Goal: Task Accomplishment & Management: Manage account settings

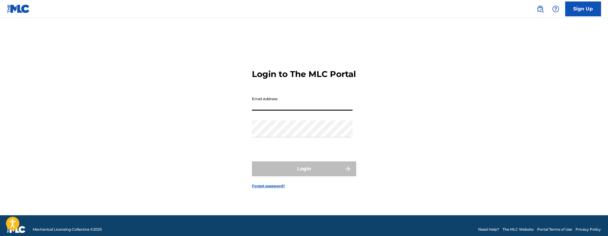
click at [283, 108] on input "Email Address" at bounding box center [302, 102] width 101 height 17
click at [288, 110] on input "Email Address" at bounding box center [302, 102] width 101 height 17
type input "[EMAIL_ADDRESS][DOMAIN_NAME]"
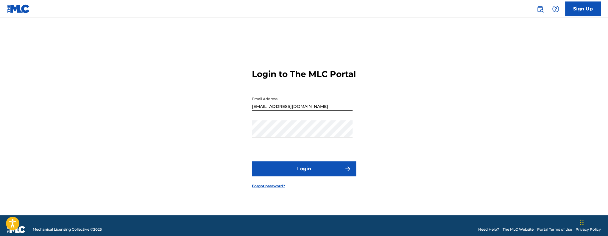
click at [298, 170] on button "Login" at bounding box center [304, 169] width 104 height 15
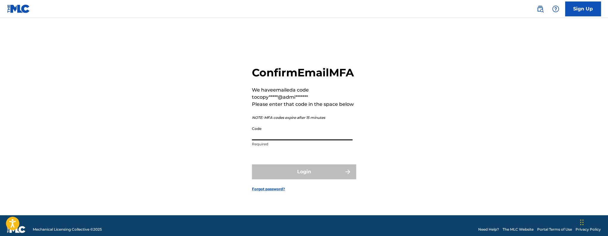
click at [283, 138] on input "Code" at bounding box center [302, 132] width 101 height 17
paste input "345070"
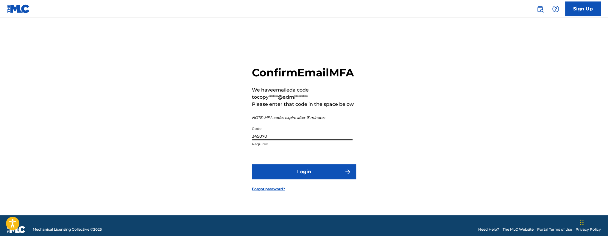
type input "345070"
click at [252, 165] on button "Login" at bounding box center [304, 172] width 104 height 15
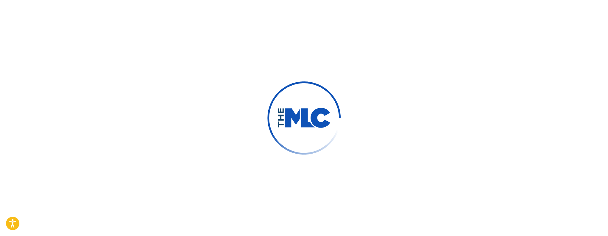
scroll to position [8, 0]
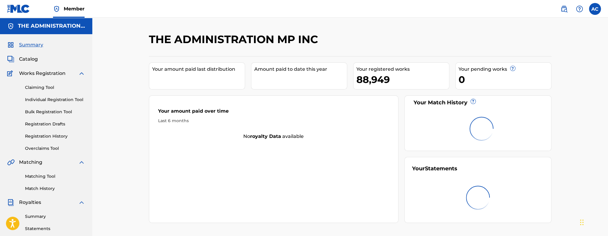
click at [30, 61] on span "Catalog" at bounding box center [28, 59] width 19 height 7
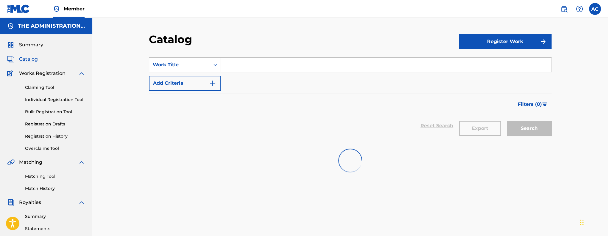
click at [269, 66] on input "Search Form" at bounding box center [386, 65] width 330 height 14
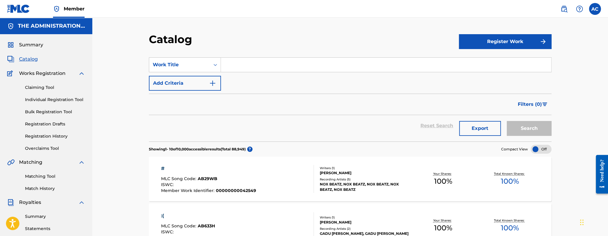
paste input "Tryna Get A Job"
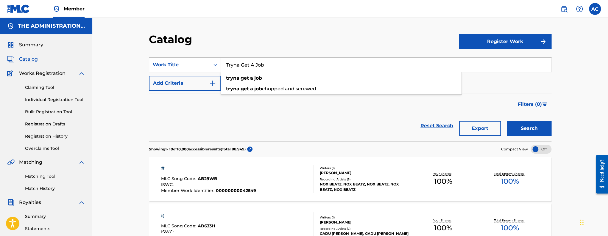
type input "Tryna Get A Job"
click at [506, 121] on button "Search" at bounding box center [528, 128] width 45 height 15
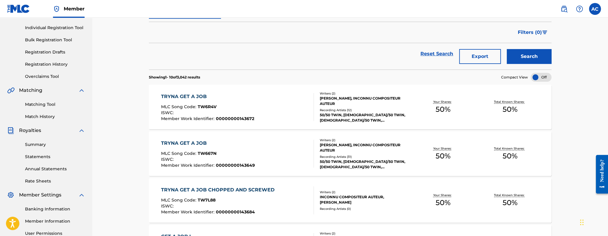
scroll to position [73, 0]
click at [260, 112] on div "TRYNA GET A JOB MLC Song Code : TW6R4V ISWC : Member Work Identifier : 00000000…" at bounding box center [237, 107] width 153 height 28
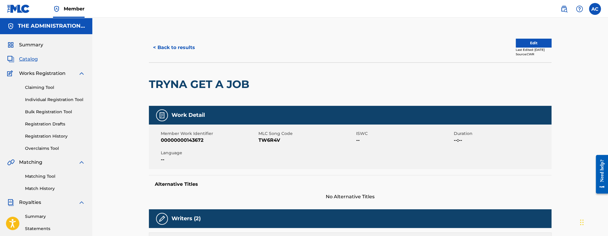
click at [177, 56] on div "< Back to results Edit Last Edited: [DATE] Source: CWR" at bounding box center [350, 48] width 402 height 30
click at [179, 53] on button "< Back to results" at bounding box center [174, 47] width 50 height 15
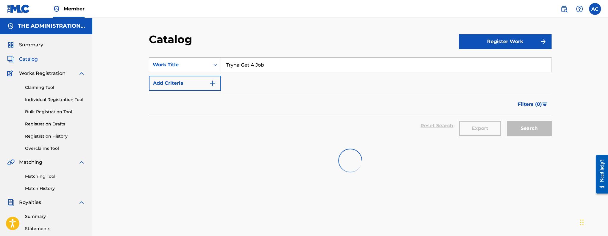
scroll to position [73, 0]
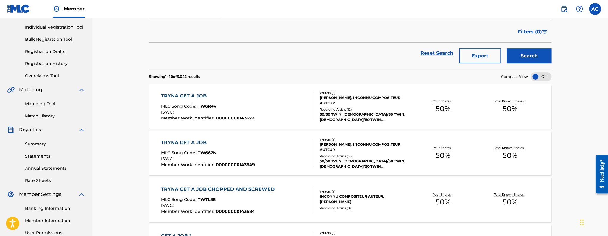
click at [401, 148] on div "[PERSON_NAME], INCONNU COMPOSITEUR AUTEUR" at bounding box center [364, 147] width 90 height 11
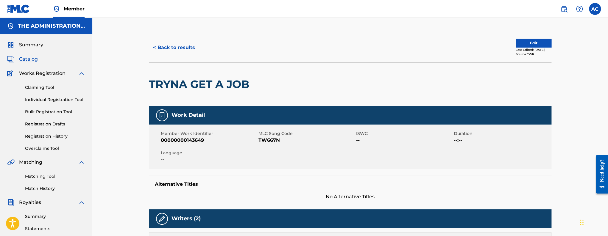
click at [534, 49] on div "Last Edited: [DATE]" at bounding box center [533, 50] width 36 height 4
click at [515, 45] on button "Edit" at bounding box center [533, 43] width 36 height 9
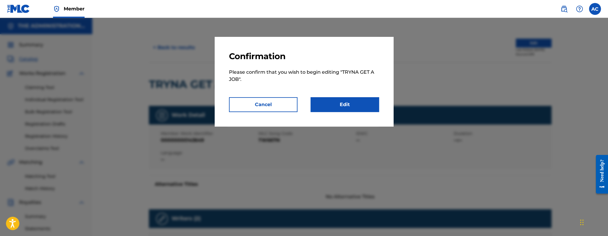
click at [341, 102] on link "Edit" at bounding box center [344, 104] width 68 height 15
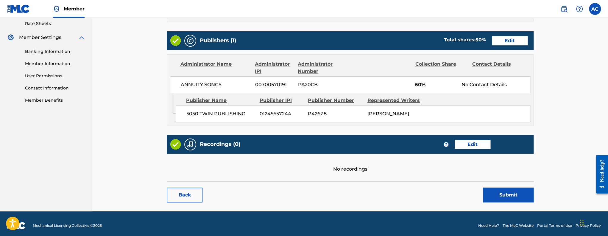
scroll to position [239, 0]
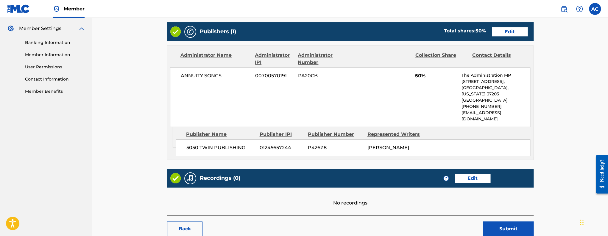
click at [472, 174] on link "Edit" at bounding box center [472, 178] width 36 height 9
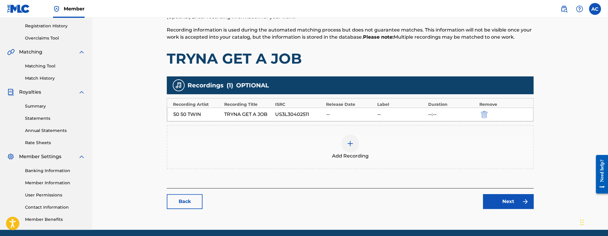
scroll to position [133, 0]
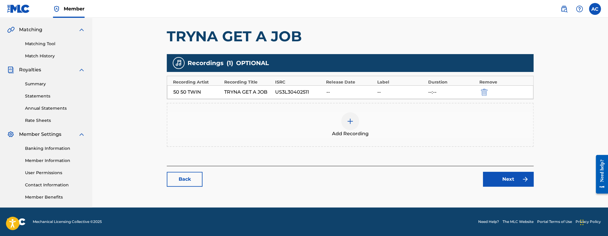
click at [191, 177] on link "Back" at bounding box center [185, 179] width 36 height 15
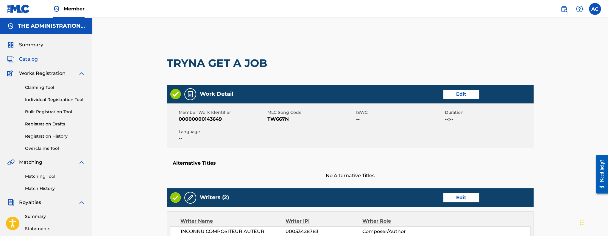
click at [32, 55] on div "Summary Catalog Works Registration Claiming Tool Individual Registration Tool B…" at bounding box center [46, 187] width 92 height 306
click at [31, 58] on span "Catalog" at bounding box center [28, 59] width 19 height 7
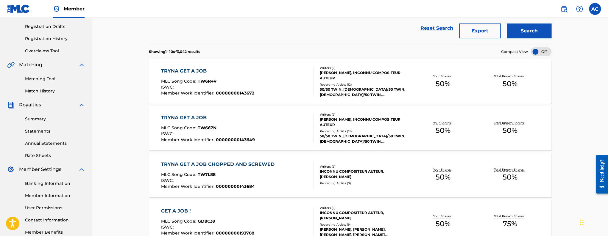
scroll to position [99, 0]
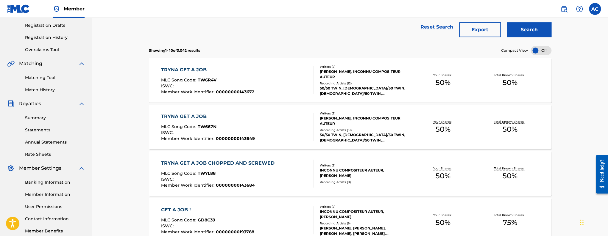
click at [361, 137] on div "50/50 TWIN, [DEMOGRAPHIC_DATA]/50 TWIN, [DEMOGRAPHIC_DATA]/50 TWIN, [DEMOGRAPHI…" at bounding box center [364, 137] width 90 height 11
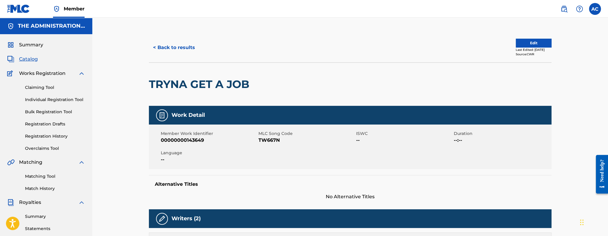
click at [541, 44] on button "Edit" at bounding box center [533, 43] width 36 height 9
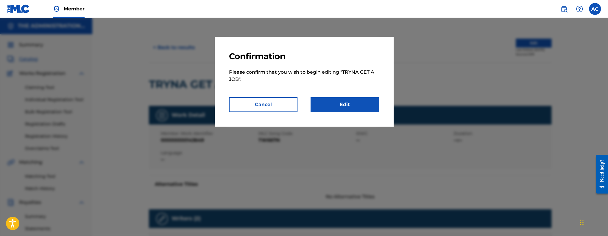
click at [362, 100] on link "Edit" at bounding box center [344, 104] width 68 height 15
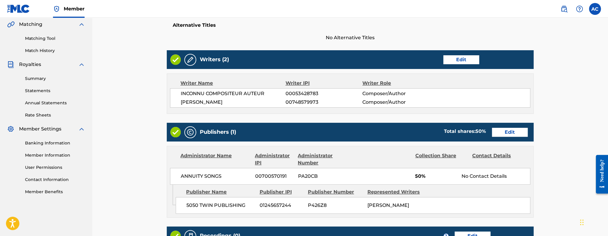
scroll to position [239, 0]
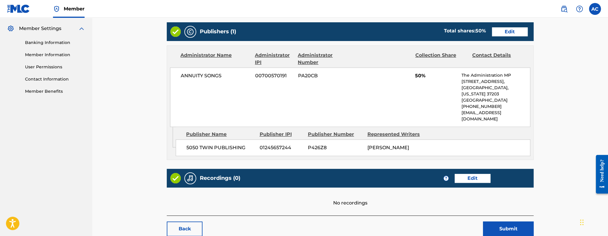
click at [475, 175] on div "Recordings (0) ? Edit" at bounding box center [350, 178] width 367 height 19
click at [473, 174] on link "Edit" at bounding box center [472, 178] width 36 height 9
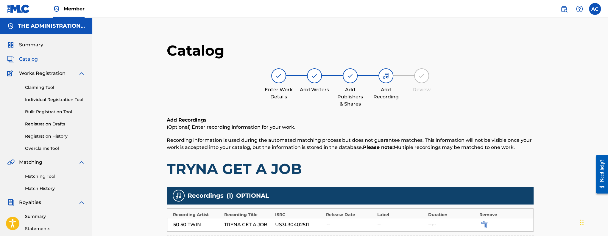
click at [33, 60] on span "Catalog" at bounding box center [28, 59] width 19 height 7
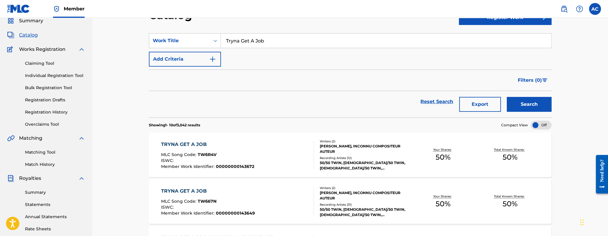
scroll to position [51, 0]
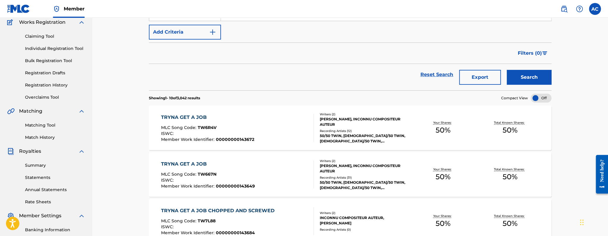
click at [280, 123] on div "TRYNA GET A JOB MLC Song Code : TW6R4V ISWC : Member Work Identifier : 00000000…" at bounding box center [237, 128] width 153 height 28
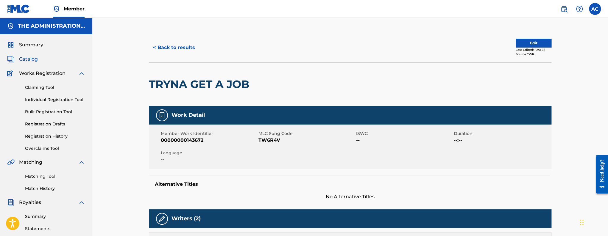
click at [523, 43] on button "Edit" at bounding box center [533, 43] width 36 height 9
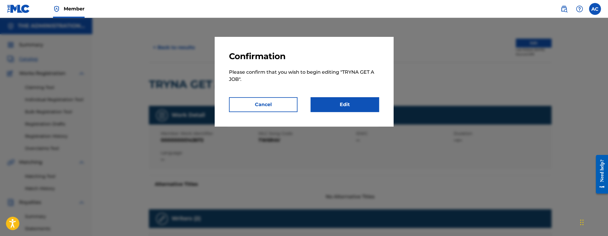
click at [355, 101] on link "Edit" at bounding box center [344, 104] width 68 height 15
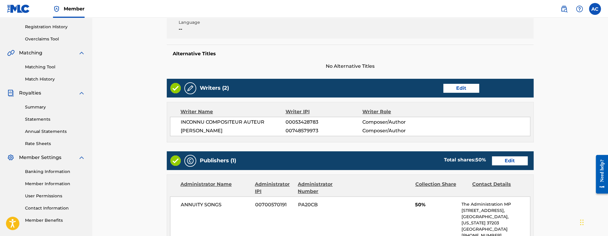
scroll to position [269, 0]
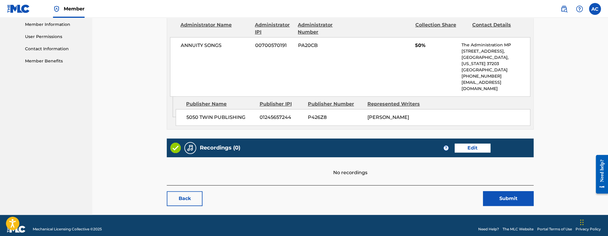
click at [467, 144] on link "Edit" at bounding box center [472, 148] width 36 height 9
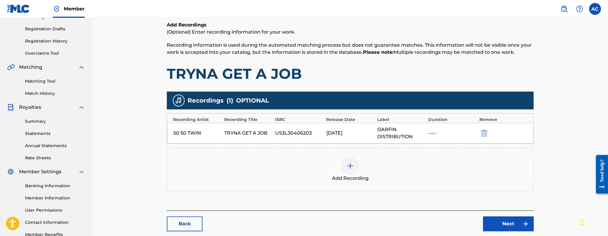
scroll to position [78, 0]
